Goal: Information Seeking & Learning: Learn about a topic

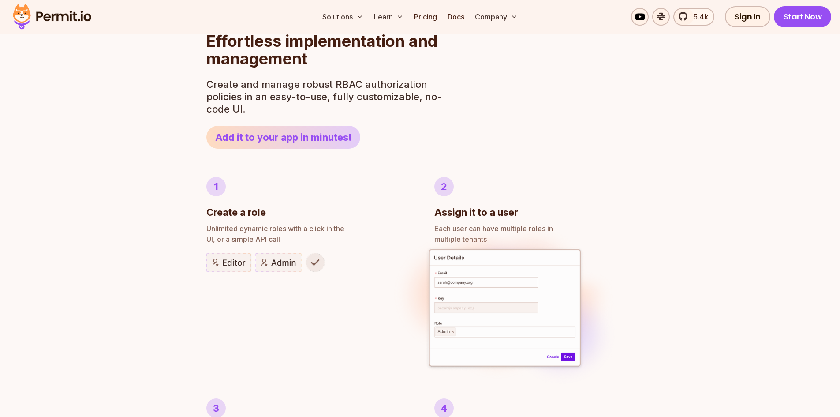
scroll to position [397, 0]
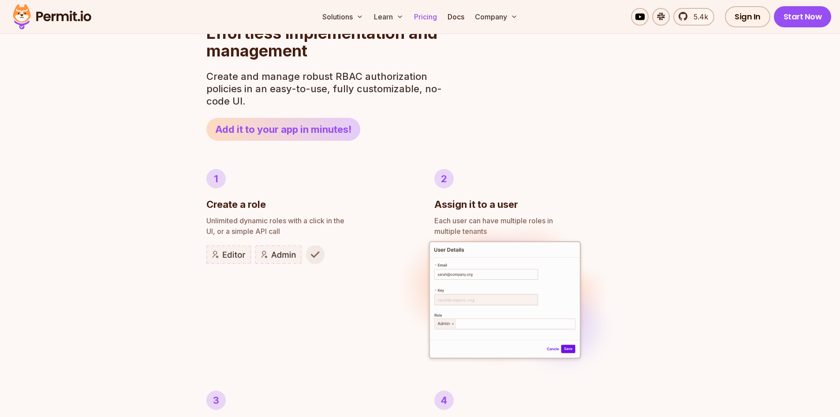
click at [428, 18] on link "Pricing" at bounding box center [426, 17] width 30 height 18
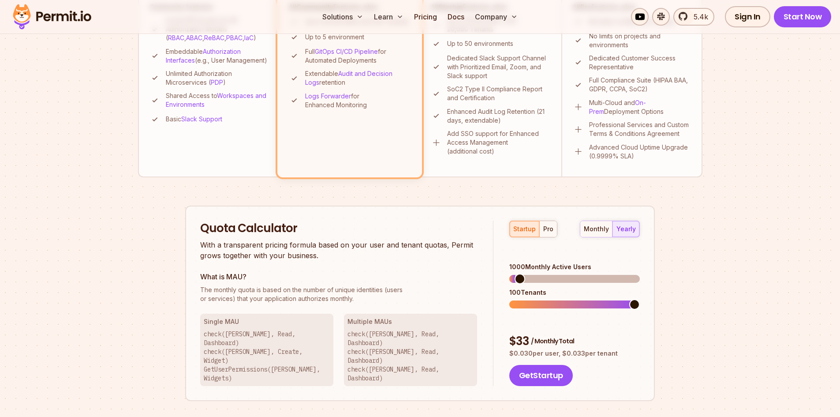
scroll to position [397, 0]
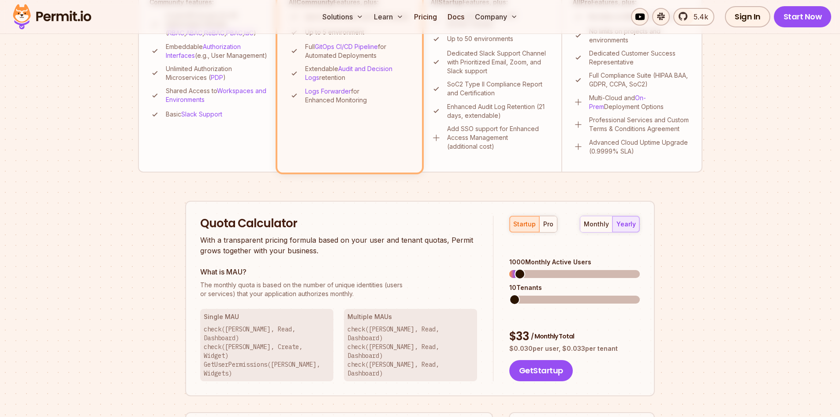
click at [509, 296] on span at bounding box center [514, 299] width 11 height 11
click at [496, 305] on div "startup pro monthly yearly 1000 Monthly Active Users 10 Tenants $ 33 / Monthly …" at bounding box center [567, 299] width 146 height 166
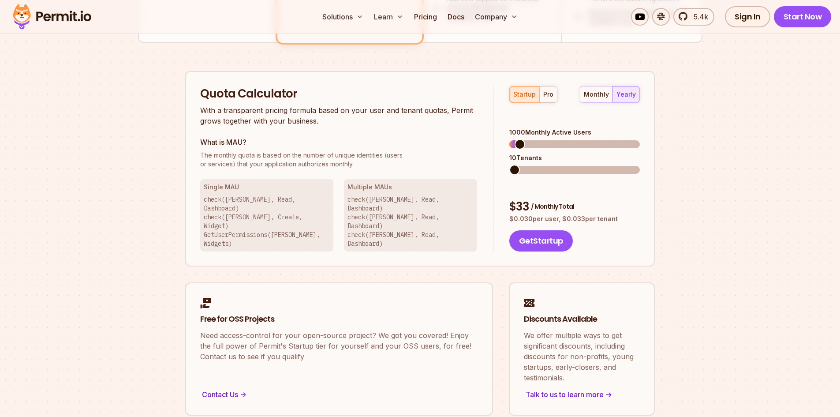
scroll to position [529, 0]
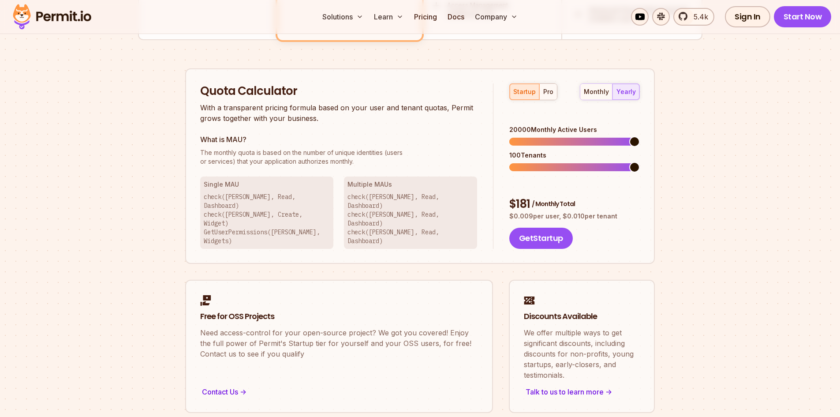
click at [640, 138] on span at bounding box center [574, 142] width 131 height 8
click at [650, 219] on div "Quota Calculator With a transparent pricing formula based on your user and tena…" at bounding box center [420, 166] width 470 height 196
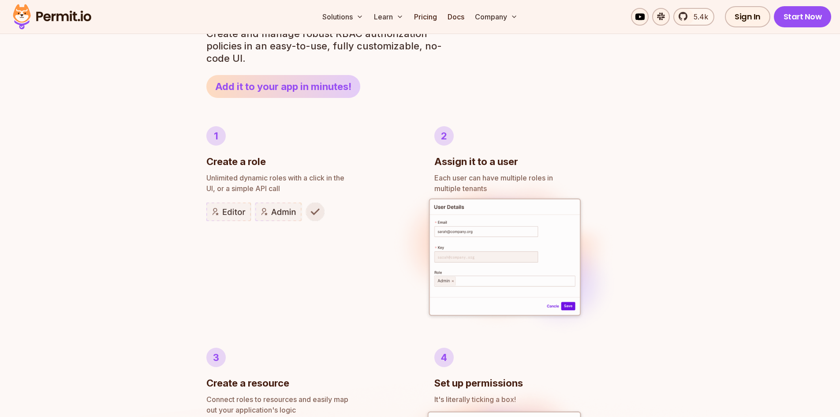
scroll to position [397, 0]
